Goal: Find specific page/section: Find specific page/section

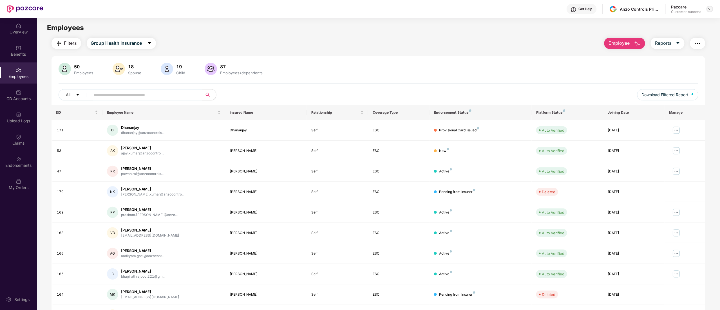
click at [710, 7] on img at bounding box center [709, 9] width 5 height 5
click at [671, 23] on div "Switch to partner view" at bounding box center [683, 22] width 73 height 11
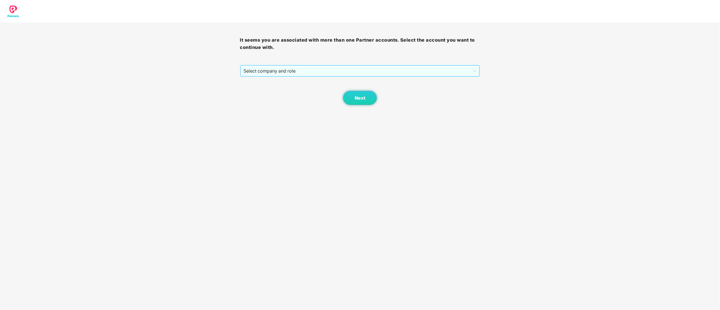
click at [258, 70] on span "Select company and role" at bounding box center [360, 71] width 233 height 11
click at [264, 92] on div "Pazcare - CUSTOMER_SUCCESS" at bounding box center [360, 91] width 233 height 6
click at [367, 101] on button "Next" at bounding box center [360, 98] width 34 height 14
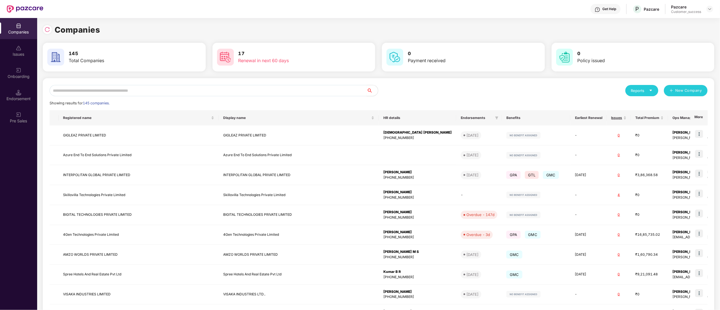
click at [96, 92] on input "text" at bounding box center [208, 90] width 317 height 11
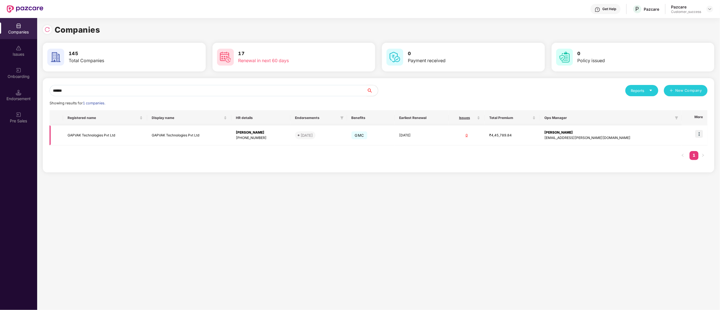
type input "******"
click at [697, 137] on img at bounding box center [699, 134] width 8 height 8
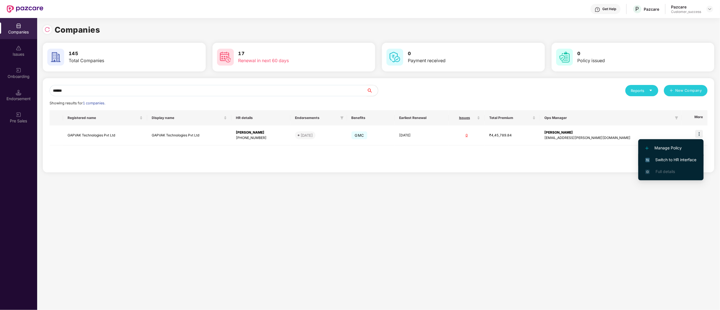
click at [686, 158] on span "Switch to HR interface" at bounding box center [670, 160] width 51 height 6
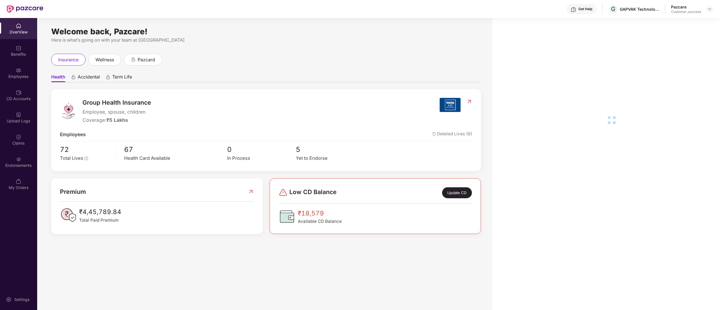
click at [17, 165] on div "Endorsements" at bounding box center [18, 166] width 37 height 6
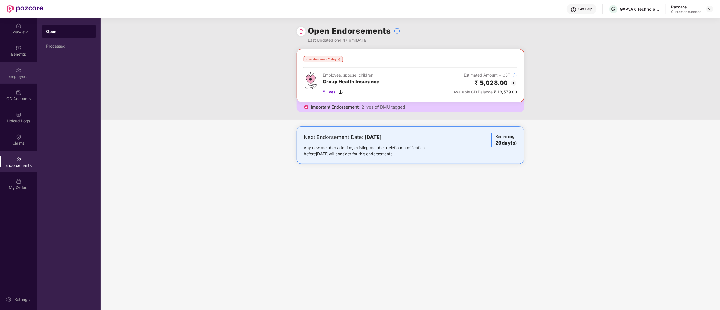
click at [16, 71] on img at bounding box center [19, 71] width 6 height 6
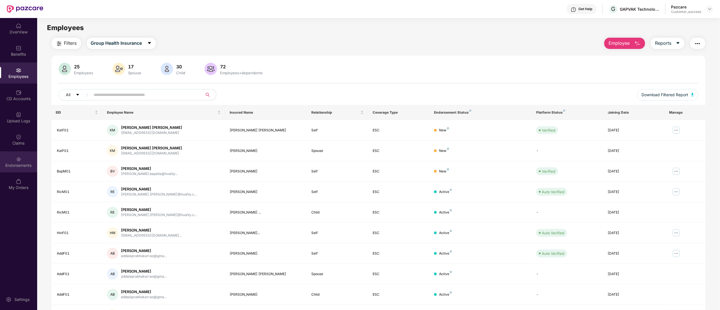
click at [19, 159] on img at bounding box center [19, 159] width 6 height 6
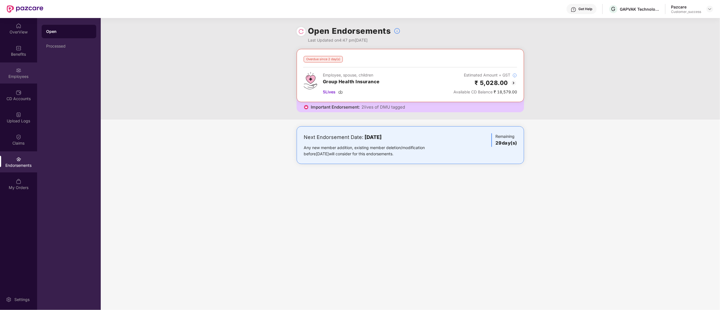
click at [16, 73] on div "Employees" at bounding box center [18, 72] width 37 height 21
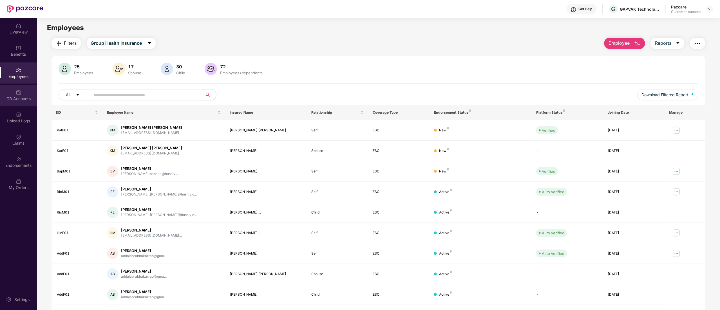
click at [16, 91] on img at bounding box center [19, 93] width 6 height 6
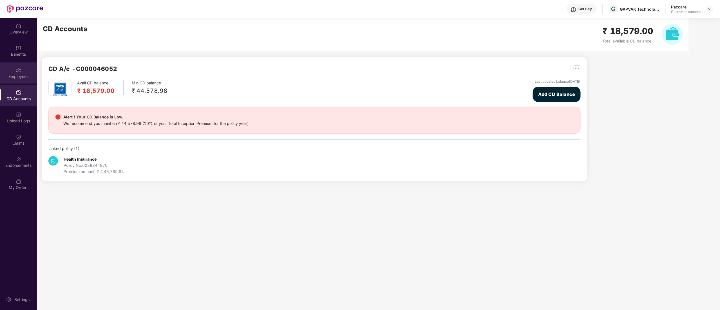
click at [18, 72] on img at bounding box center [19, 71] width 6 height 6
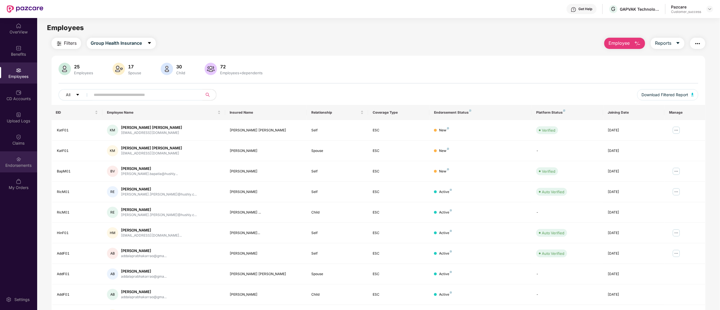
click at [22, 160] on div "Endorsements" at bounding box center [18, 161] width 37 height 21
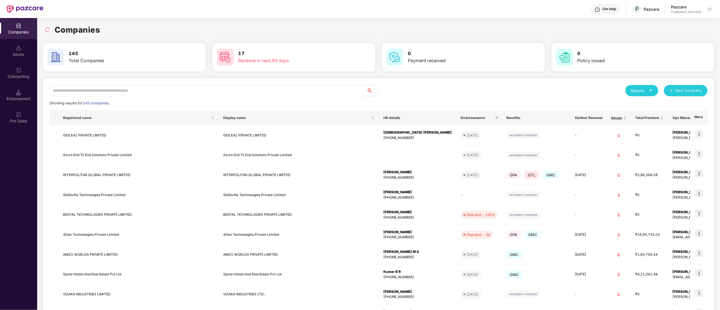
click at [76, 88] on input "text" at bounding box center [208, 90] width 317 height 11
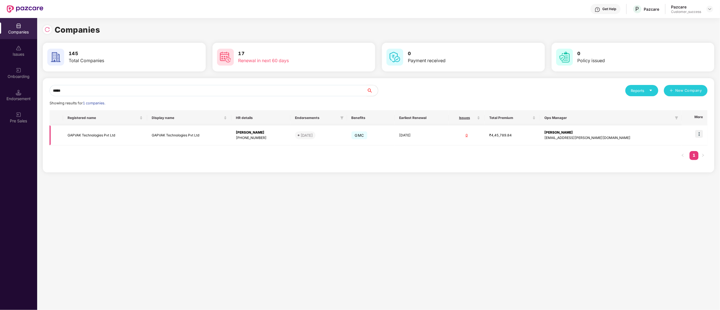
type input "*****"
click at [700, 132] on img at bounding box center [699, 134] width 8 height 8
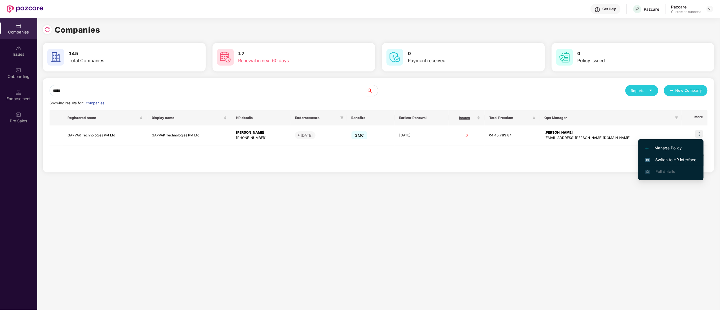
click at [685, 157] on span "Switch to HR interface" at bounding box center [670, 160] width 51 height 6
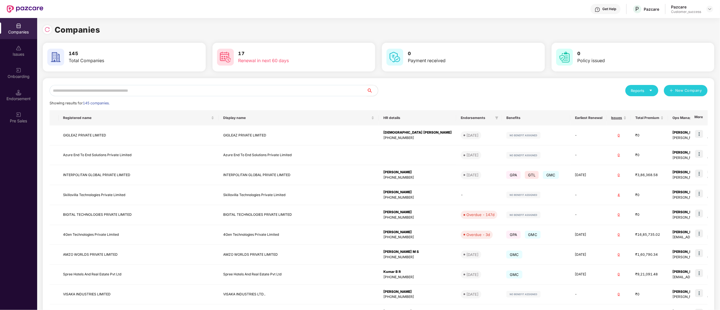
click at [111, 84] on div "Reports New Company Showing results for 145 companies. Registered name Display …" at bounding box center [378, 214] width 671 height 273
click at [134, 91] on input "text" at bounding box center [208, 90] width 317 height 11
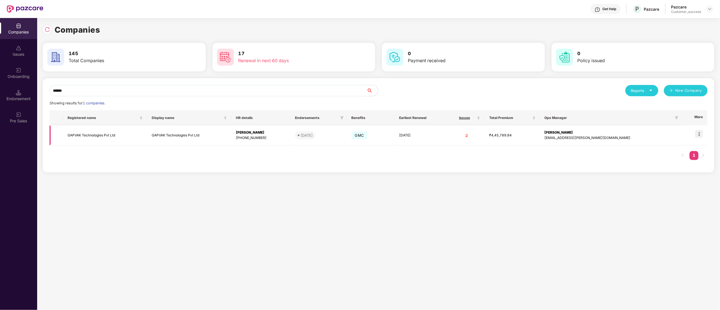
type input "******"
copy tr "GAPVAK Technologies Pvt Ltd"
drag, startPoint x: 122, startPoint y: 137, endPoint x: 513, endPoint y: 288, distance: 418.5
click at [519, 260] on div "Companies 145 Total Companies 17 Renewal in next 60 days 0 Payment received 0 P…" at bounding box center [378, 164] width 683 height 292
click at [85, 138] on td "GAPVAK Technologies Pvt Ltd" at bounding box center [105, 135] width 84 height 20
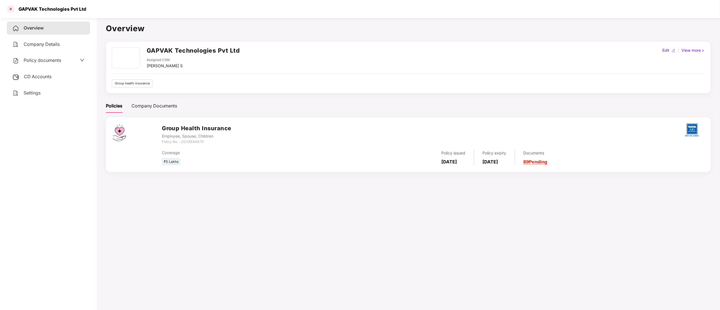
click at [10, 11] on div at bounding box center [10, 9] width 9 height 9
